Goal: Communication & Community: Answer question/provide support

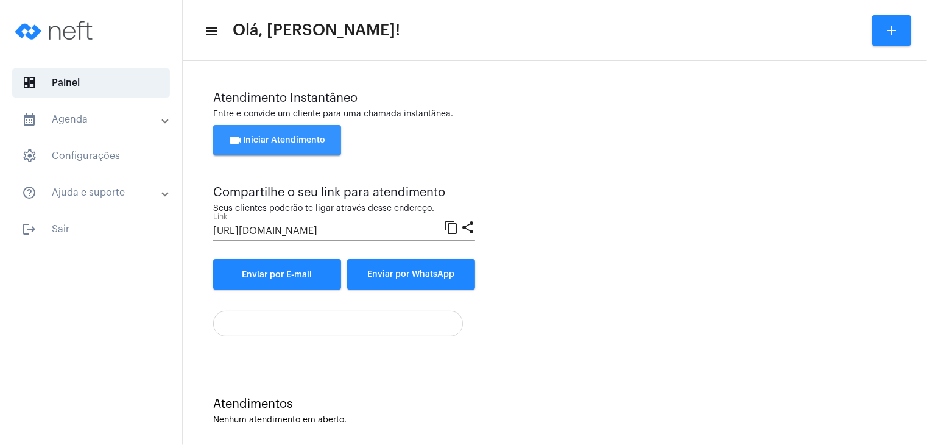
click at [273, 140] on span "videocam Iniciar Atendimento" at bounding box center [277, 140] width 97 height 9
click at [308, 137] on span "videocam Iniciar Atendimento" at bounding box center [277, 140] width 97 height 9
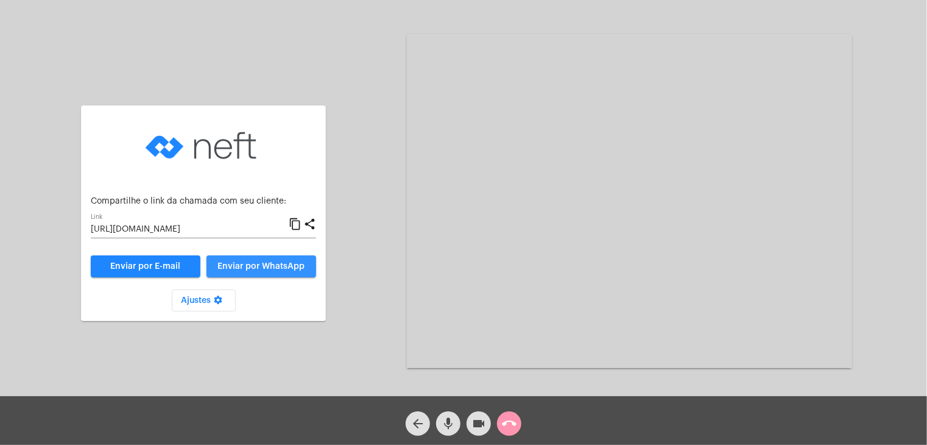
click at [281, 269] on span "Enviar por WhatsApp" at bounding box center [261, 266] width 87 height 9
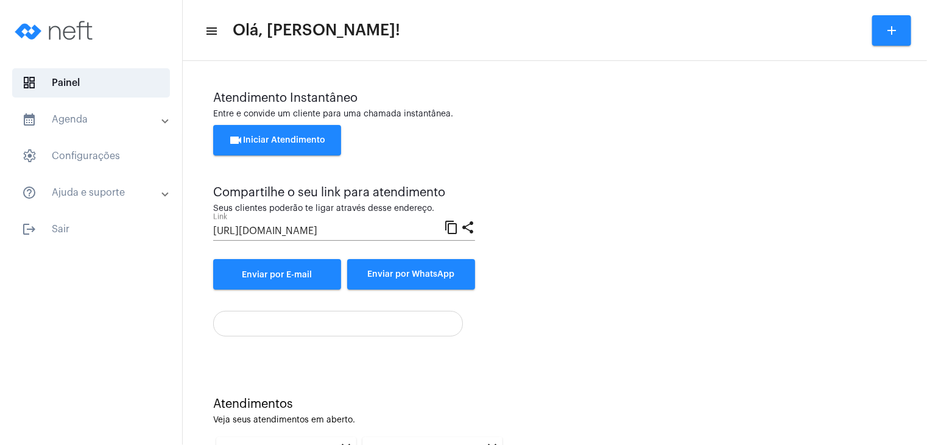
scroll to position [167, 0]
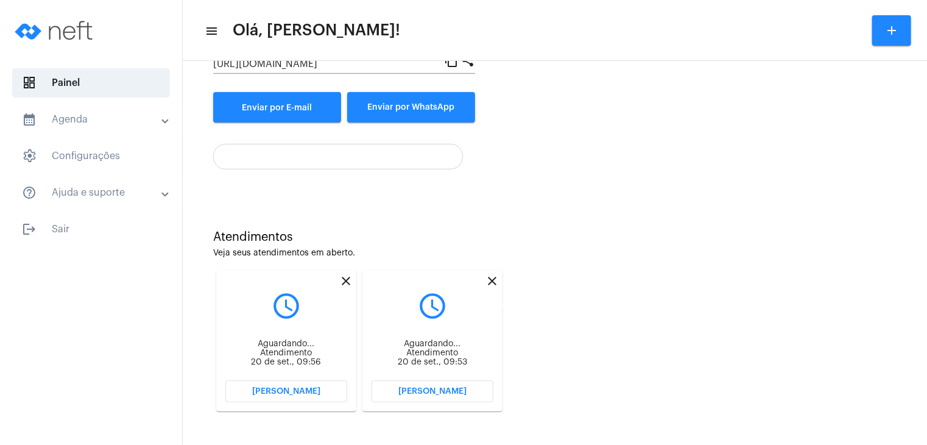
click at [492, 281] on mat-icon "close" at bounding box center [492, 281] width 15 height 15
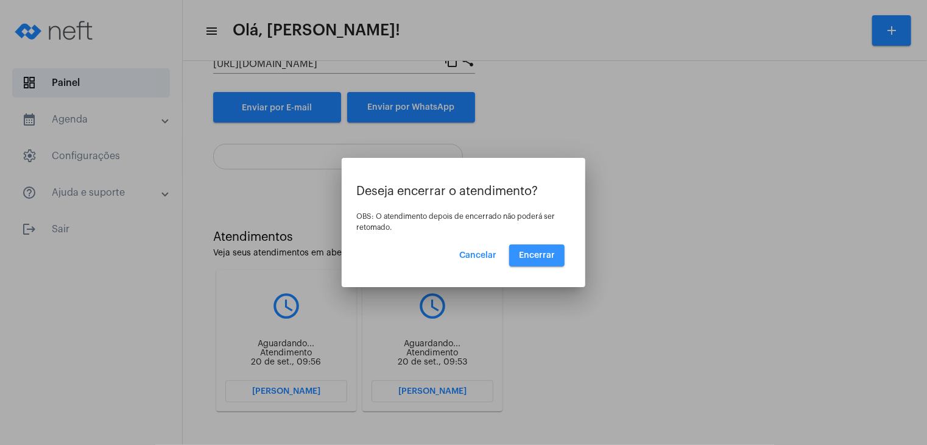
click at [522, 252] on span "Encerrar" at bounding box center [537, 255] width 36 height 9
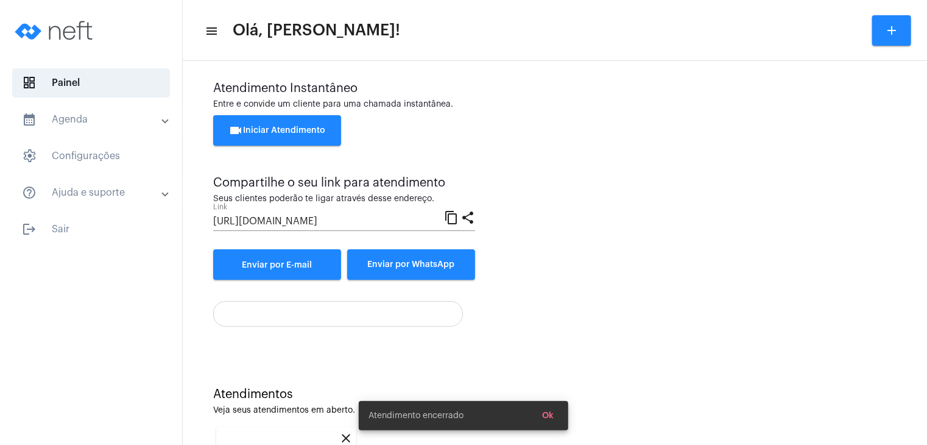
scroll to position [167, 0]
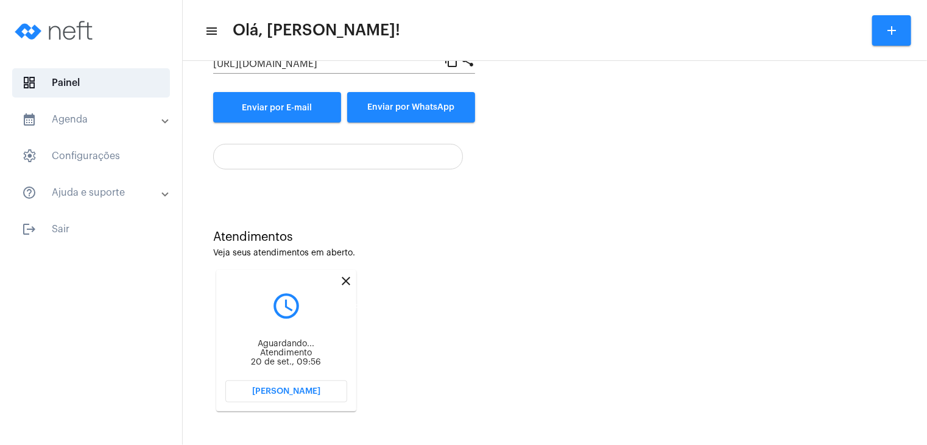
click at [346, 280] on mat-icon "close" at bounding box center [346, 281] width 15 height 15
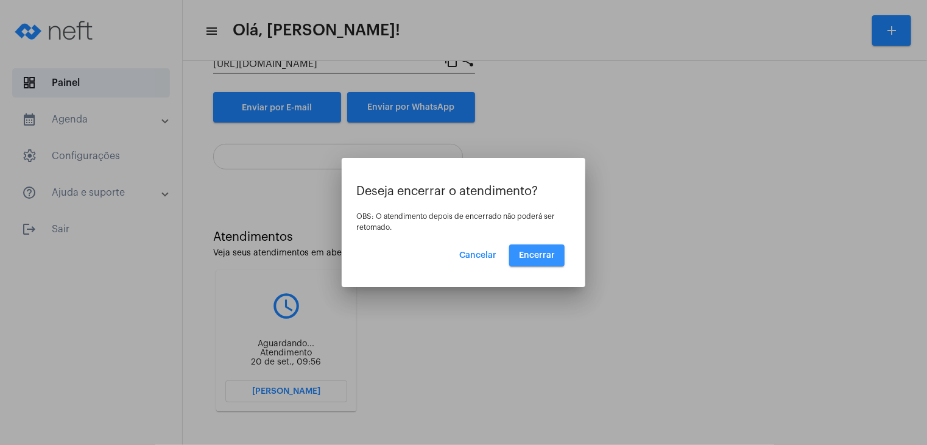
click at [541, 253] on span "Encerrar" at bounding box center [537, 255] width 36 height 9
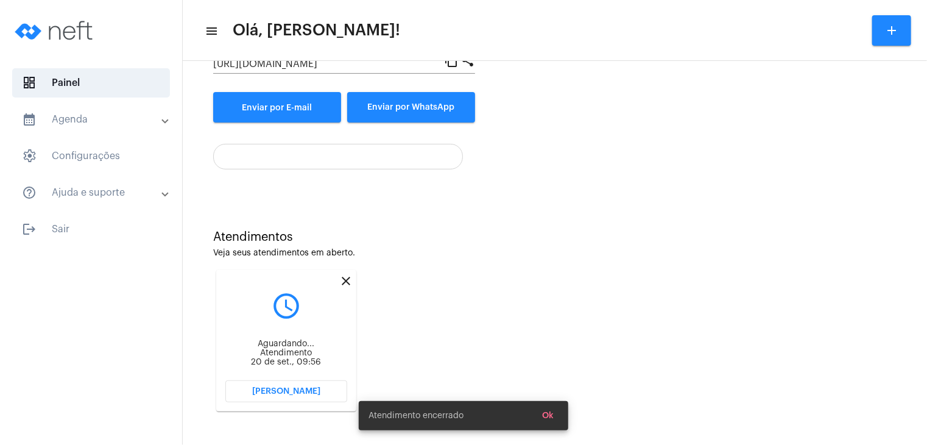
scroll to position [10, 0]
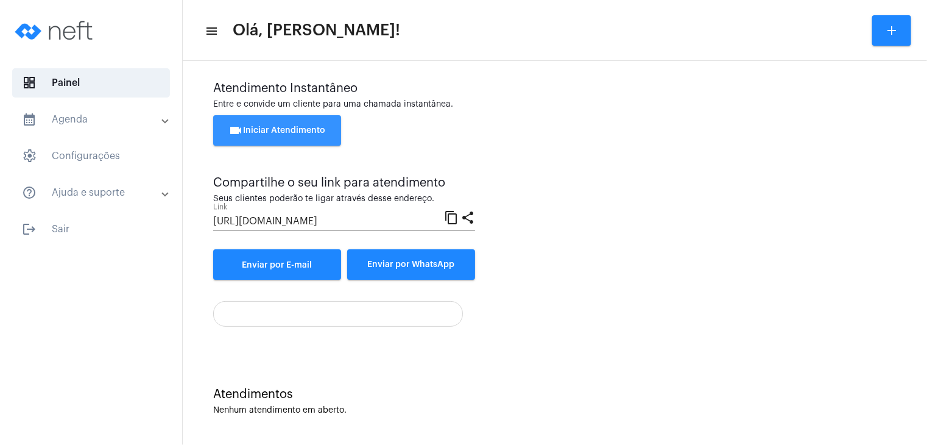
click at [312, 130] on span "videocam Iniciar Atendimento" at bounding box center [277, 130] width 97 height 9
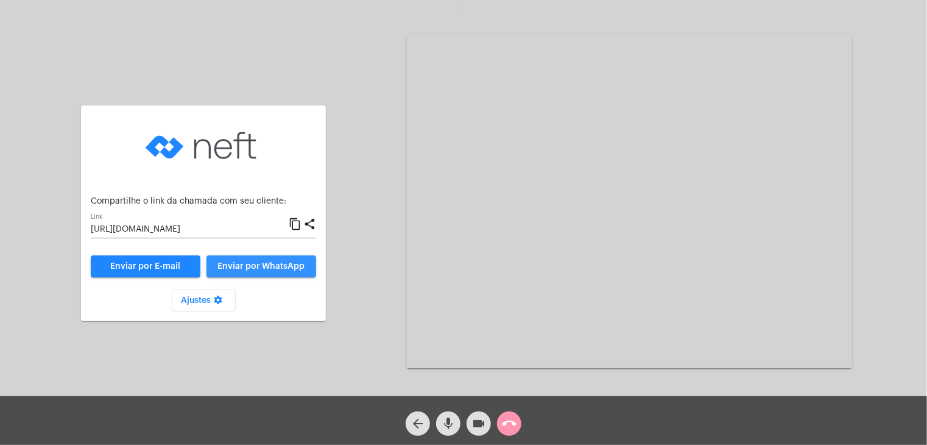
click at [281, 262] on span "Enviar por WhatsApp" at bounding box center [261, 266] width 87 height 9
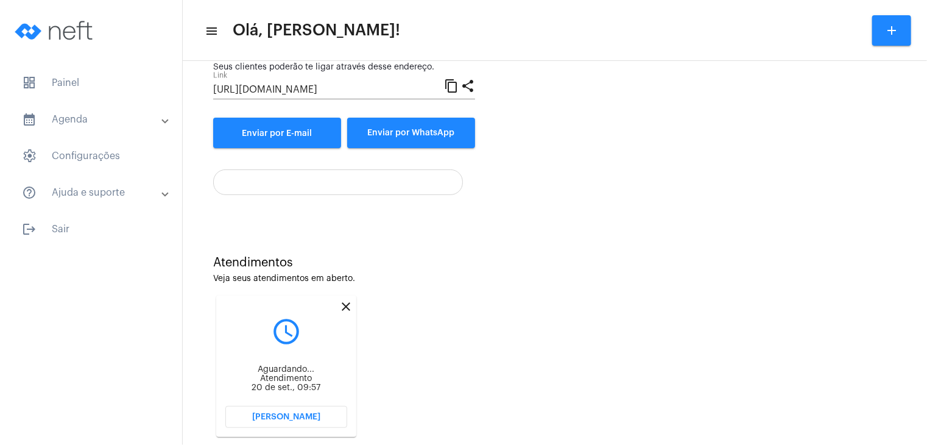
scroll to position [167, 0]
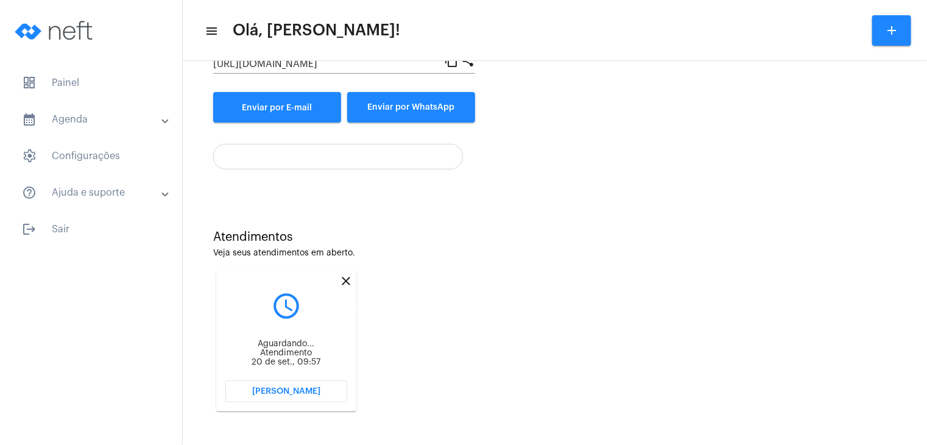
click at [345, 281] on mat-icon "close" at bounding box center [346, 281] width 15 height 15
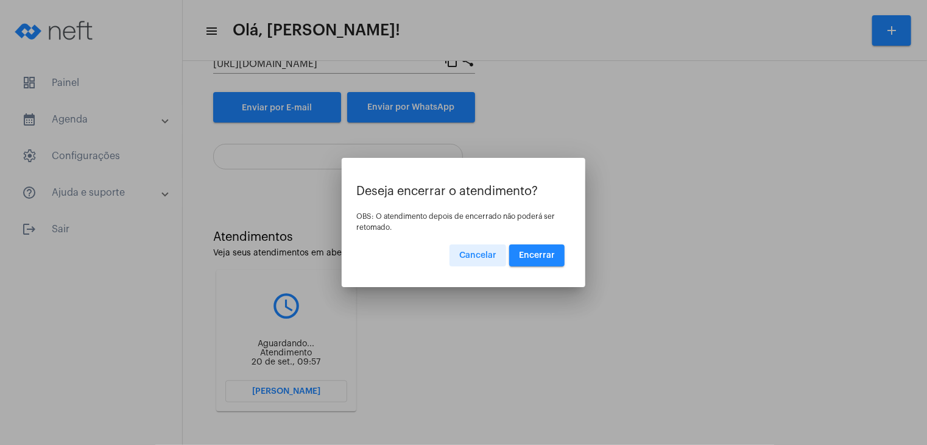
click at [546, 253] on span "Encerrar" at bounding box center [537, 255] width 36 height 9
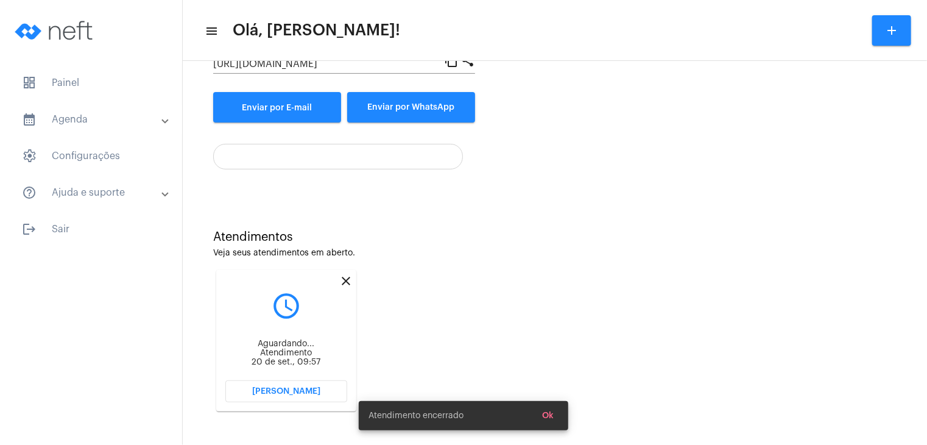
scroll to position [10, 0]
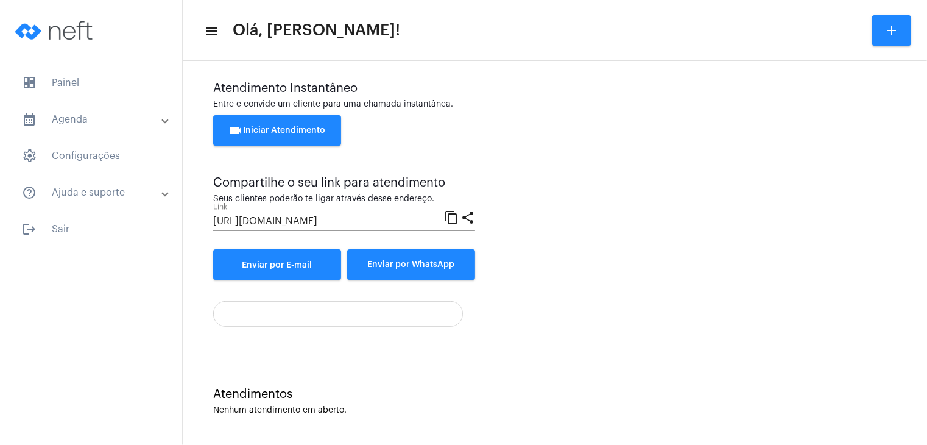
click at [319, 132] on span "videocam Iniciar Atendimento" at bounding box center [277, 130] width 97 height 9
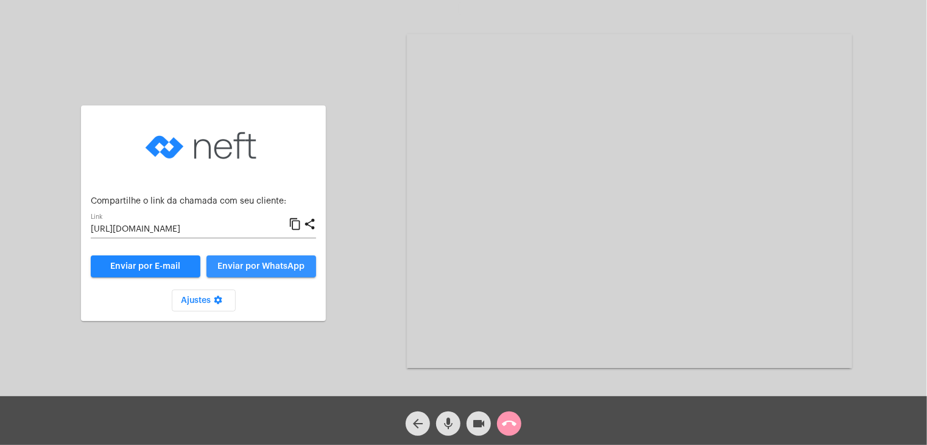
click at [273, 262] on span "Enviar por WhatsApp" at bounding box center [261, 266] width 87 height 9
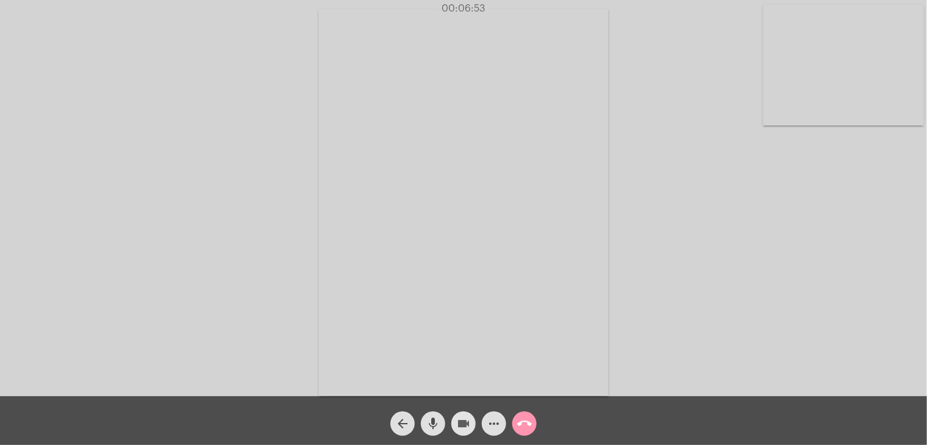
click at [462, 430] on mat-icon "videocam" at bounding box center [463, 423] width 15 height 15
click at [462, 430] on mat-icon "videocam_off" at bounding box center [463, 423] width 15 height 15
